Goal: Information Seeking & Learning: Learn about a topic

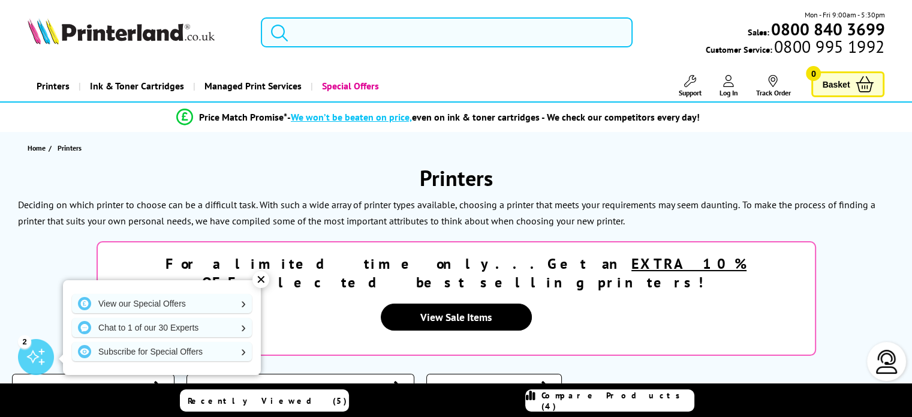
click at [332, 40] on input "search" at bounding box center [447, 32] width 372 height 30
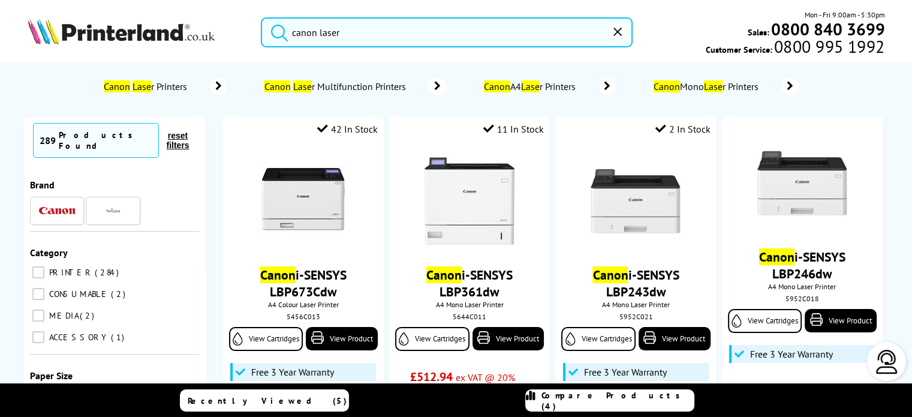
type input "canon laser"
click at [261, 17] on button "submit" at bounding box center [276, 30] width 30 height 26
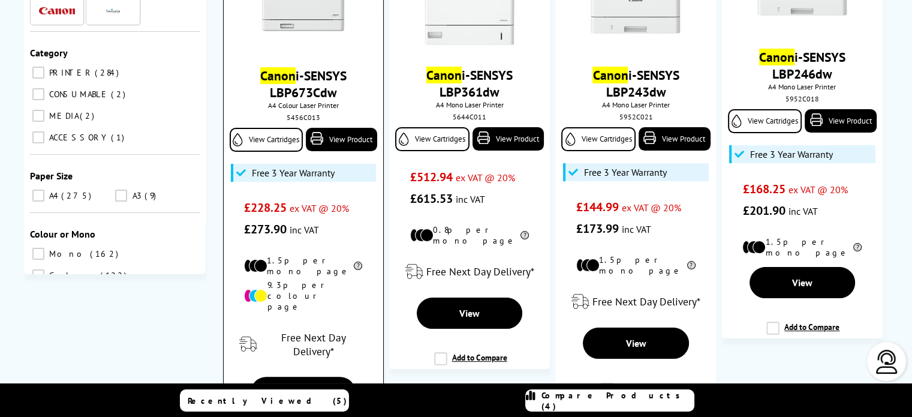
scroll to position [180, 0]
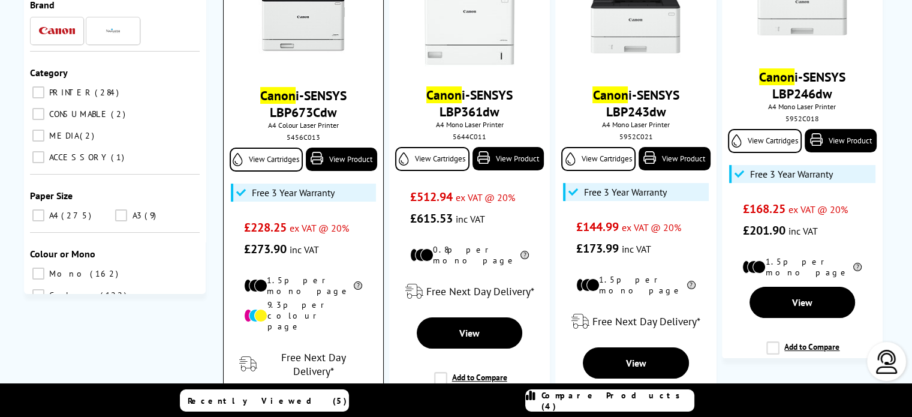
click at [308, 34] on img at bounding box center [303, 22] width 90 height 90
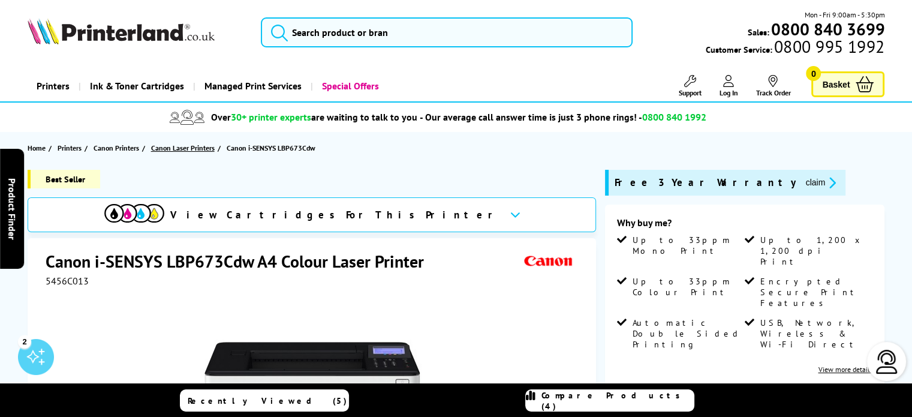
click at [185, 148] on span "Canon Laser Printers" at bounding box center [183, 148] width 64 height 13
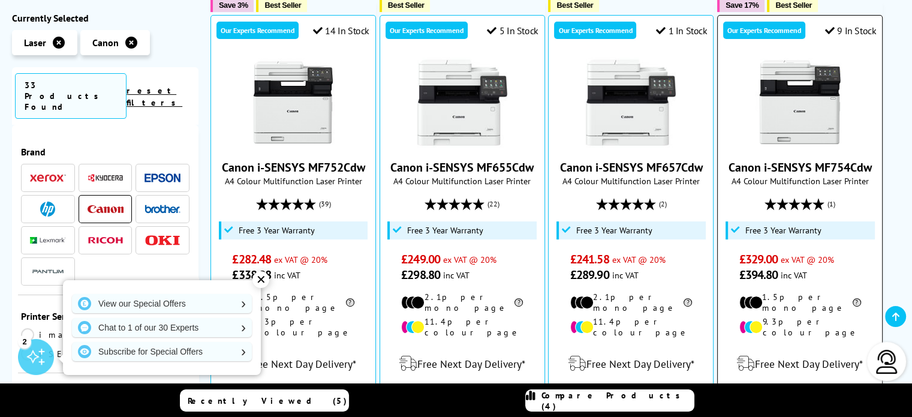
scroll to position [360, 0]
click at [792, 92] on img at bounding box center [800, 103] width 90 height 90
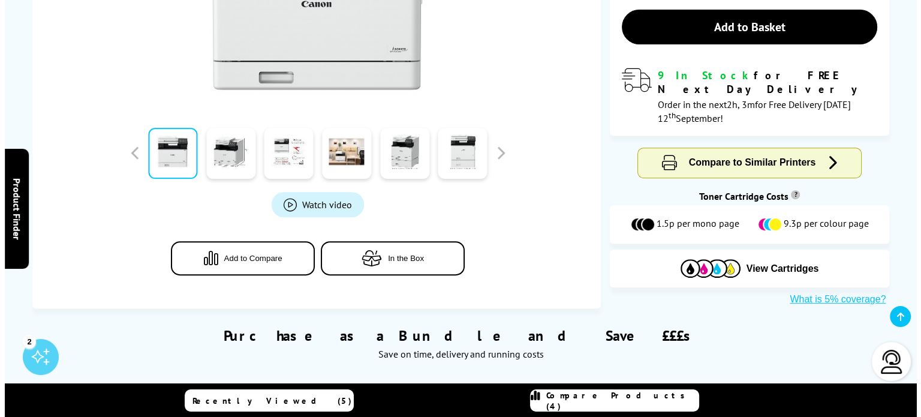
scroll to position [480, 0]
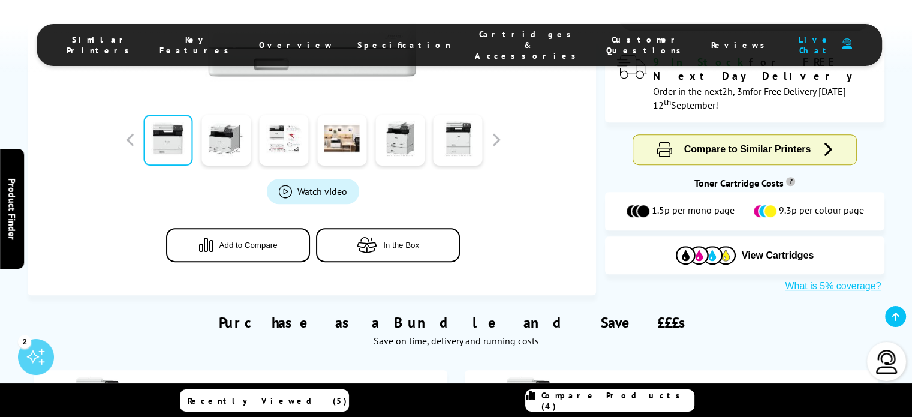
click at [303, 195] on span "Watch video" at bounding box center [322, 191] width 50 height 12
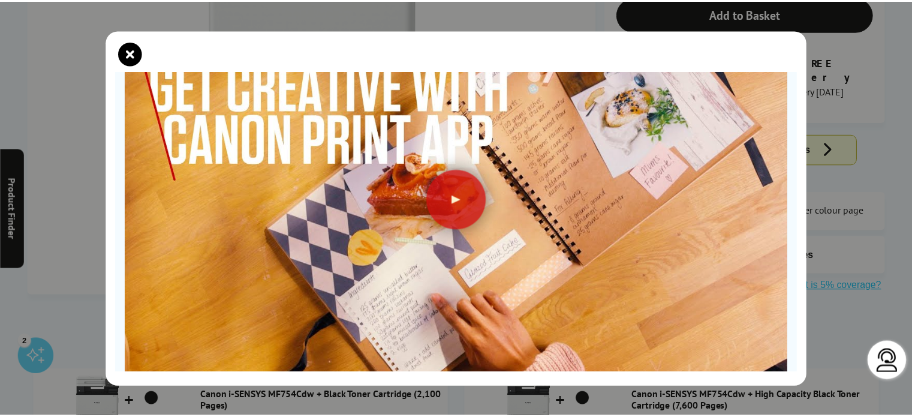
scroll to position [166, 0]
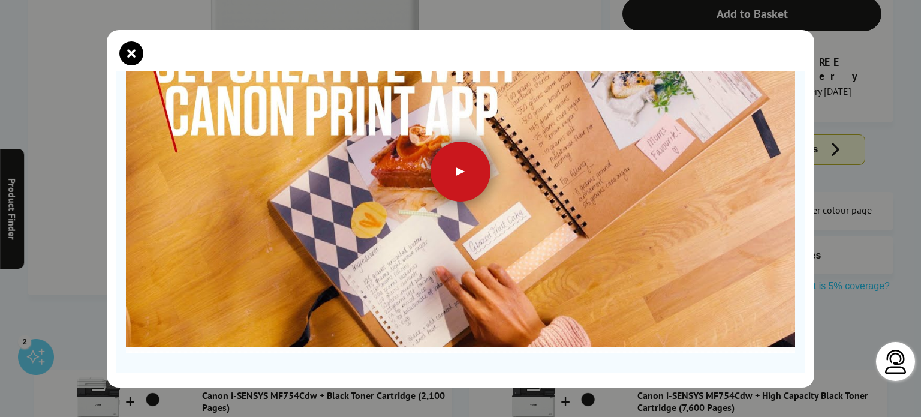
click at [452, 165] on div at bounding box center [461, 172] width 60 height 60
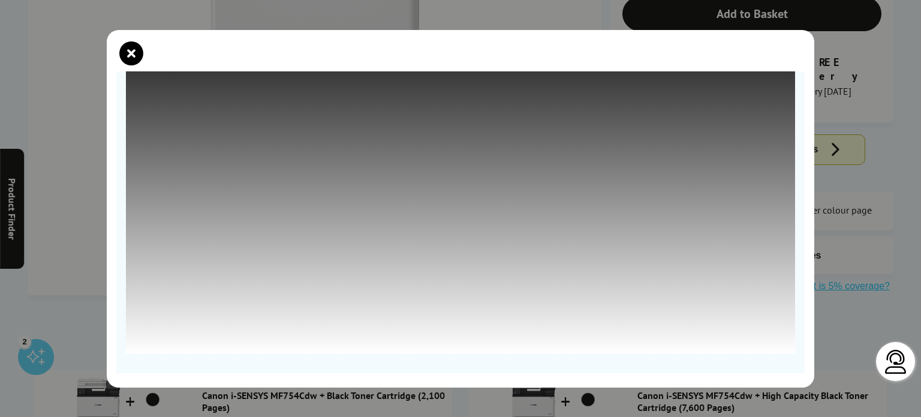
click at [134, 55] on icon "close modal" at bounding box center [131, 53] width 24 height 24
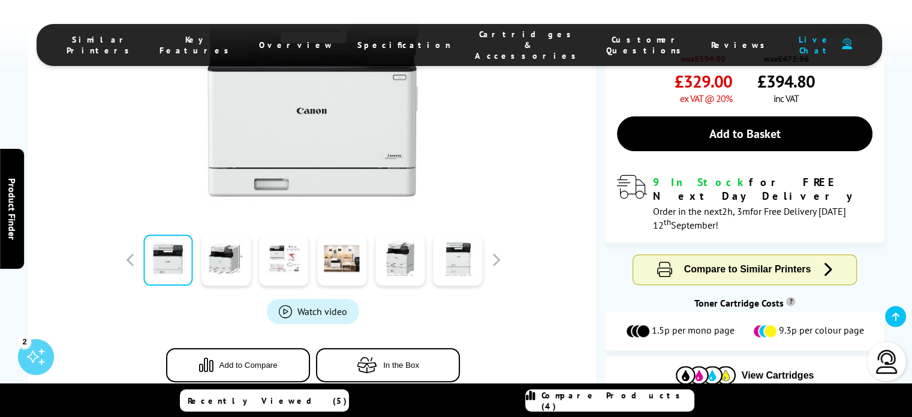
scroll to position [420, 0]
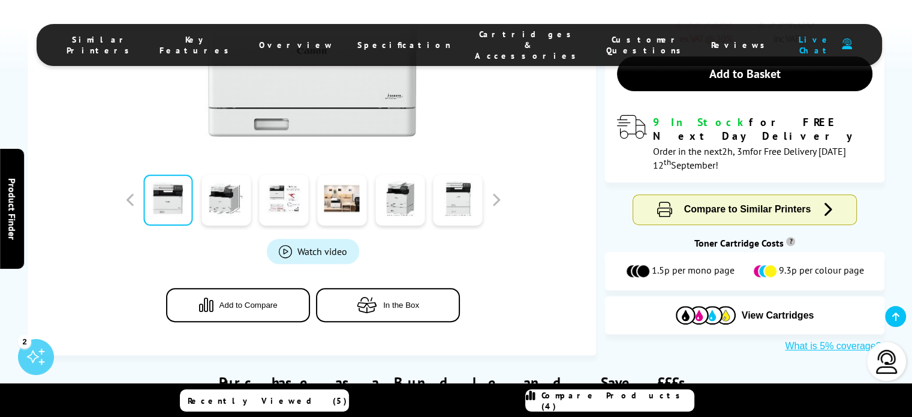
click at [324, 248] on span "Watch video" at bounding box center [322, 251] width 50 height 12
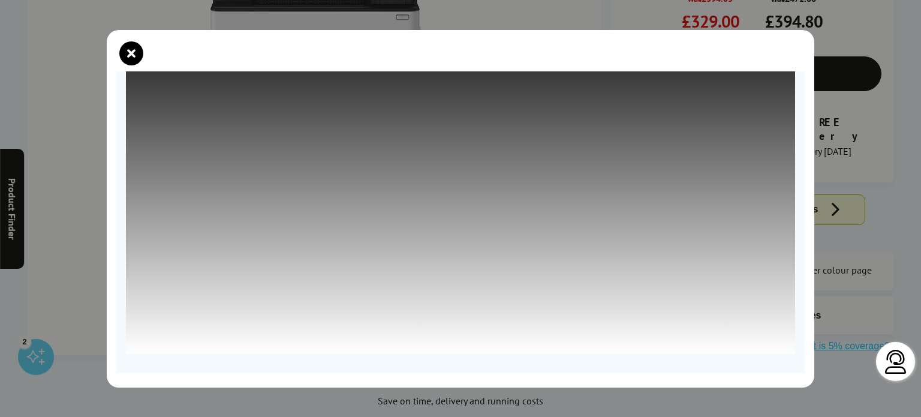
click at [127, 53] on icon "close modal" at bounding box center [131, 53] width 24 height 24
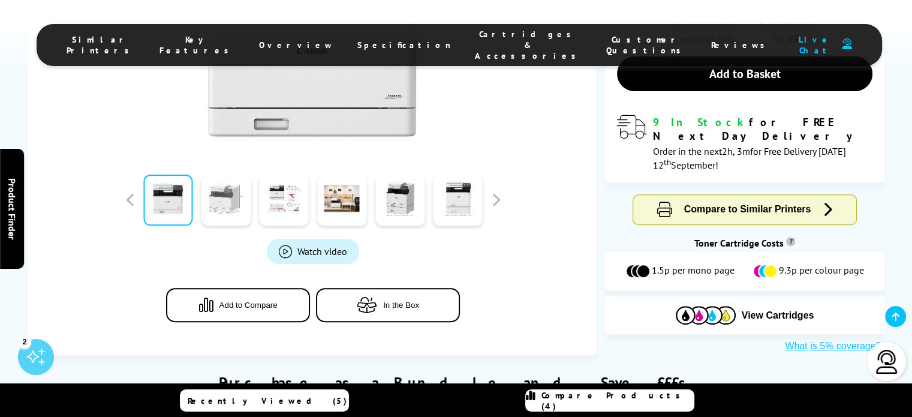
click at [221, 213] on link at bounding box center [225, 200] width 49 height 51
